Goal: Communication & Community: Answer question/provide support

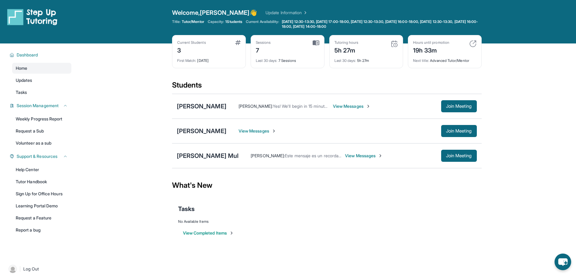
click at [258, 129] on span "View Messages" at bounding box center [258, 131] width 38 height 6
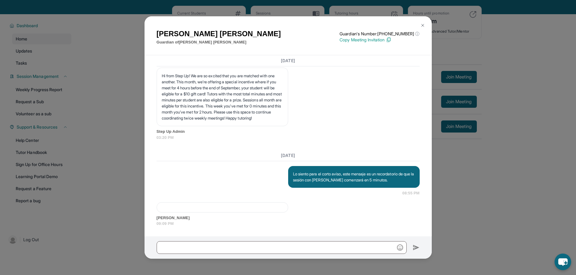
scroll to position [30, 0]
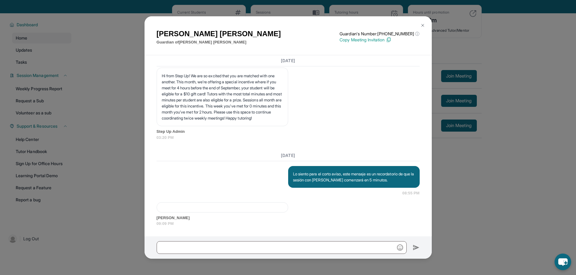
click at [425, 26] on button at bounding box center [423, 25] width 12 height 12
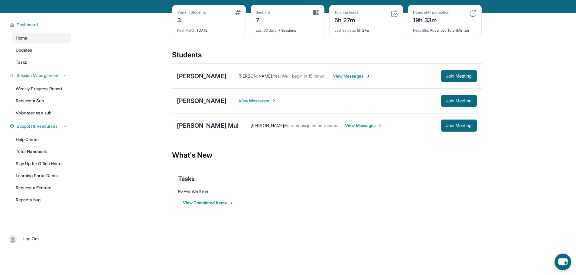
click at [262, 100] on span "View Messages" at bounding box center [258, 101] width 38 height 6
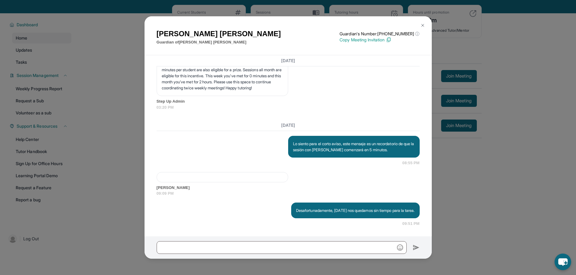
scroll to position [1141, 0]
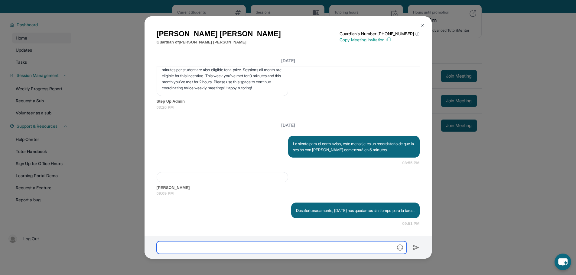
click at [338, 249] on input "text" at bounding box center [282, 248] width 250 height 13
paste input "**********"
type input "**********"
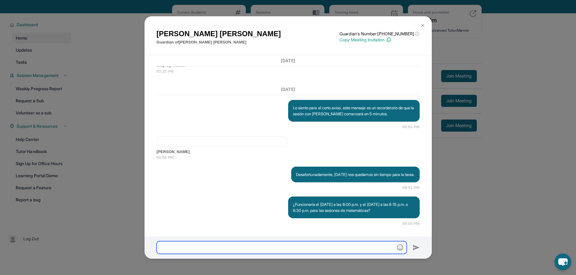
scroll to position [1178, 0]
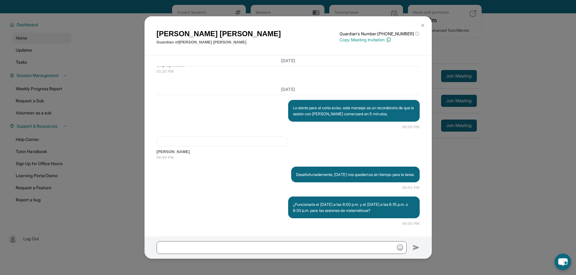
click at [331, 212] on p "¿Funcionaría el [DATE] a las 6:00 p.m. y el [DATE] a las 6:15 p.m. o 6:30 p.m. …" at bounding box center [354, 208] width 122 height 12
copy p "¿Funcionaría el [DATE] a las 6:00 p.m. y el [DATE] a las 6:15 p.m. o 6:30 p.m. …"
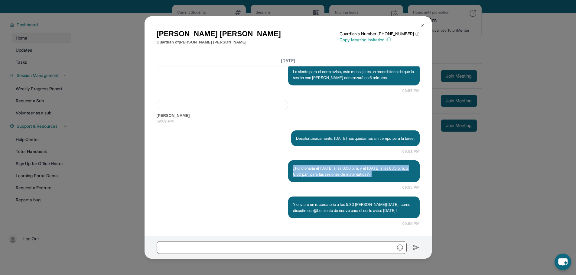
scroll to position [1214, 0]
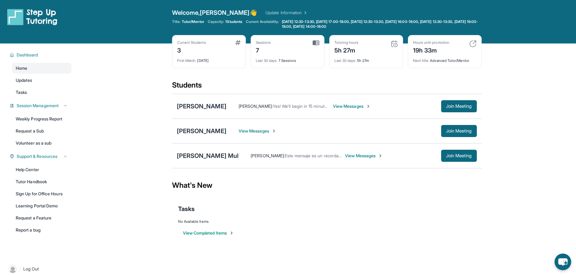
click at [265, 11] on link "Update Information" at bounding box center [286, 13] width 42 height 6
